Goal: Transaction & Acquisition: Book appointment/travel/reservation

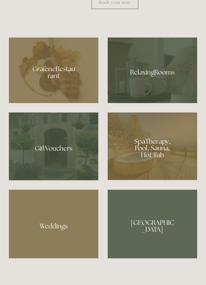
scroll to position [363, 0]
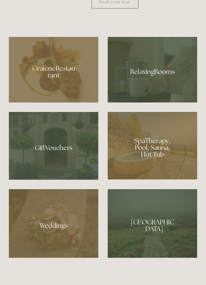
click at [71, 100] on div at bounding box center [54, 69] width 90 height 65
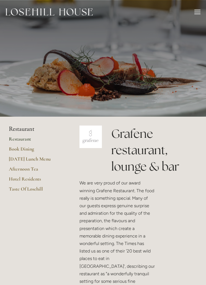
scroll to position [0, 1]
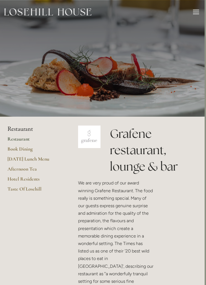
click at [195, 14] on div at bounding box center [197, 14] width 6 height 1
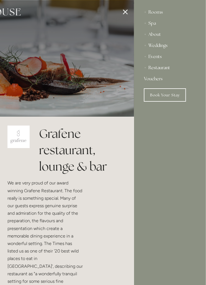
scroll to position [0, 0]
click at [162, 15] on div "Rooms" at bounding box center [170, 12] width 52 height 11
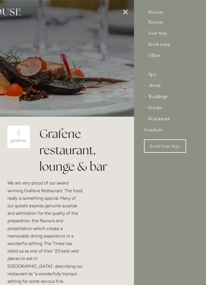
click at [164, 24] on link "Rooms" at bounding box center [170, 23] width 43 height 7
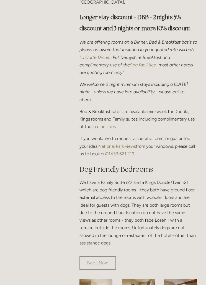
scroll to position [201, 0]
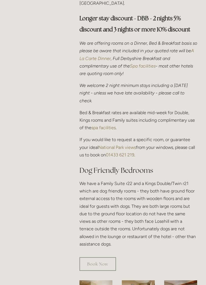
click at [108, 263] on link "Book Now" at bounding box center [98, 264] width 37 height 14
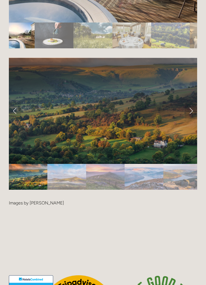
scroll to position [1058, 0]
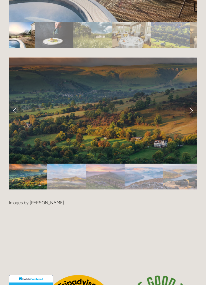
click at [193, 114] on link "Next Slide" at bounding box center [191, 110] width 12 height 17
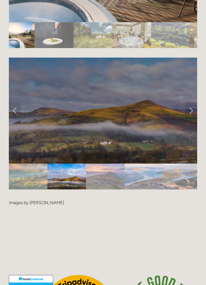
click at [194, 110] on link "Next Slide" at bounding box center [191, 110] width 12 height 17
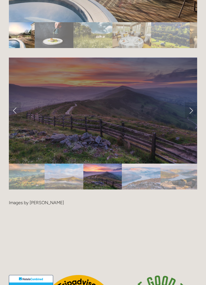
click at [194, 111] on link "Next Slide" at bounding box center [191, 110] width 12 height 17
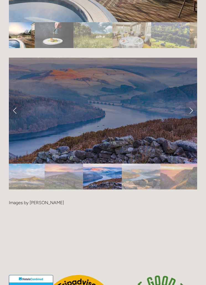
click at [194, 110] on link "Next Slide" at bounding box center [191, 110] width 12 height 17
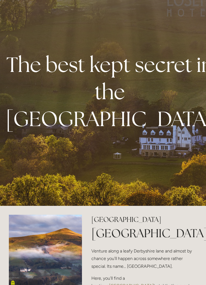
scroll to position [0, 0]
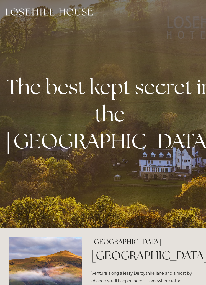
click at [196, 17] on div "Rooms Rooms Your Stay Book a stay Offers Spa About" at bounding box center [103, 12] width 195 height 24
click at [199, 15] on div at bounding box center [198, 13] width 6 height 6
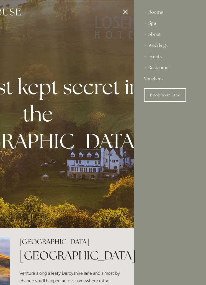
click at [171, 69] on div "Restaurant" at bounding box center [170, 67] width 52 height 11
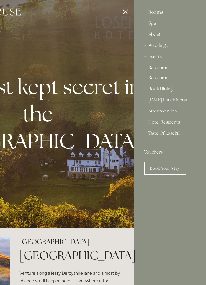
click at [173, 121] on link "Hotel Residents" at bounding box center [170, 123] width 43 height 7
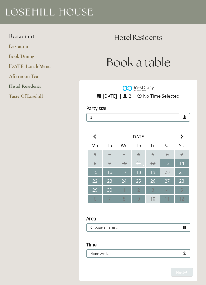
click at [195, 17] on div "Rooms Rooms Your Stay Book a stay Offers Spa About" at bounding box center [103, 12] width 195 height 24
click at [196, 12] on div at bounding box center [198, 13] width 6 height 6
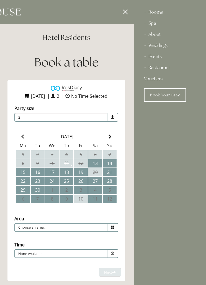
click at [127, 16] on div at bounding box center [31, 142] width 206 height 285
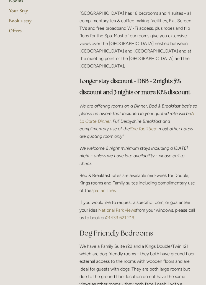
scroll to position [134, 0]
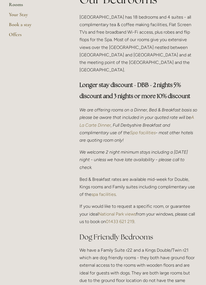
click at [189, 142] on p "We are offering rooms on a Dinner, Bed & Breakfast basis so please be aware tha…" at bounding box center [139, 125] width 118 height 38
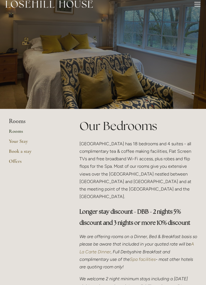
scroll to position [0, 0]
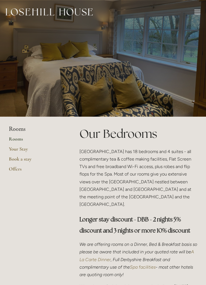
click at [195, 16] on div at bounding box center [198, 13] width 6 height 6
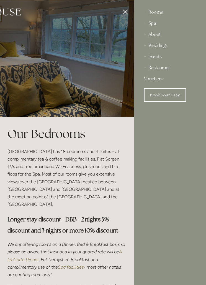
click at [167, 68] on div "Restaurant" at bounding box center [170, 67] width 52 height 11
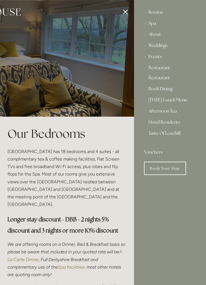
click at [168, 79] on link "Restaurant" at bounding box center [170, 78] width 43 height 7
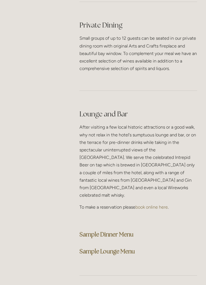
scroll to position [1670, 0]
click at [133, 231] on strong "Sample Dinner Menu" at bounding box center [107, 234] width 54 height 7
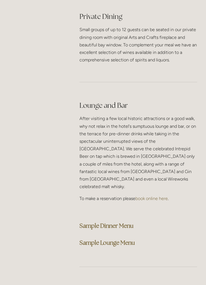
click at [126, 222] on strong "Sample Dinner Menu" at bounding box center [107, 225] width 54 height 7
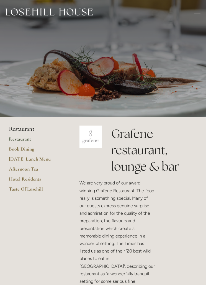
scroll to position [1688, 0]
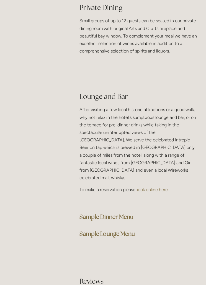
click at [131, 213] on strong "Sample Dinner Menu" at bounding box center [107, 216] width 54 height 7
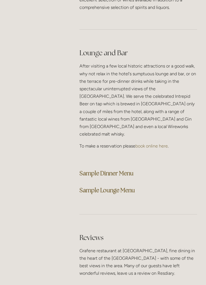
scroll to position [1732, 0]
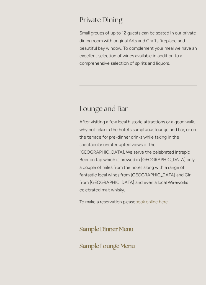
scroll to position [1686, 0]
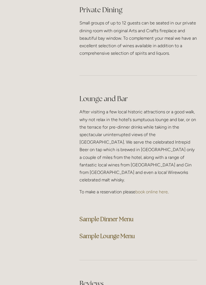
click at [134, 215] on strong "Sample Dinner Menu" at bounding box center [107, 218] width 54 height 7
